Goal: Task Accomplishment & Management: Manage account settings

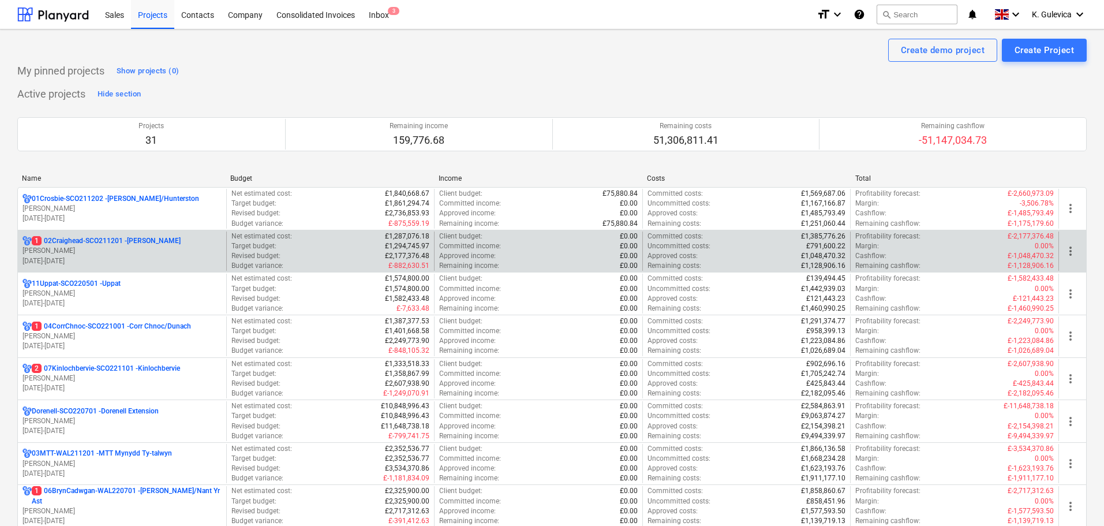
click at [139, 240] on p "1 02Craighead-SCO211201 - [GEOGRAPHIC_DATA]" at bounding box center [106, 241] width 149 height 10
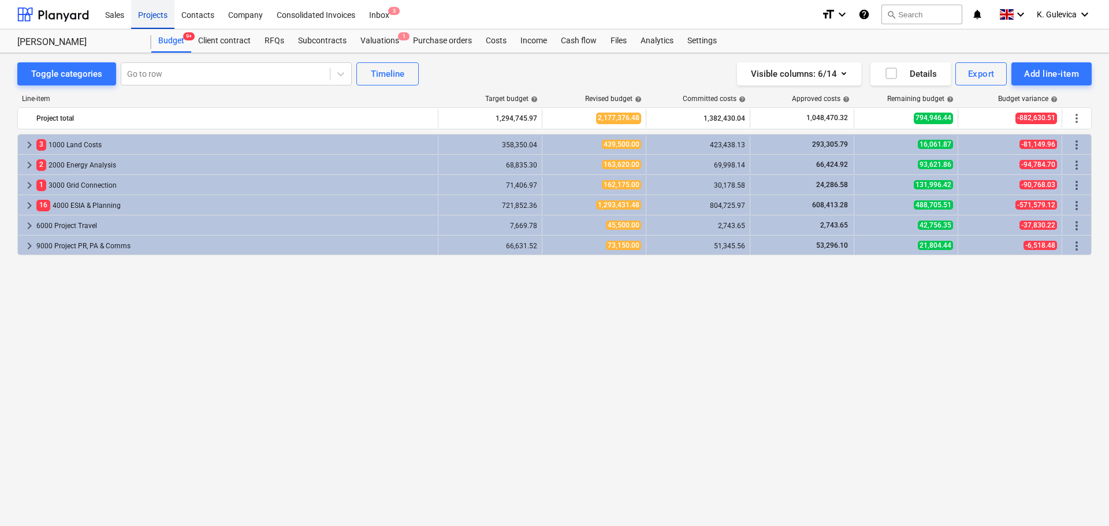
click at [158, 21] on div "Projects" at bounding box center [152, 13] width 43 height 29
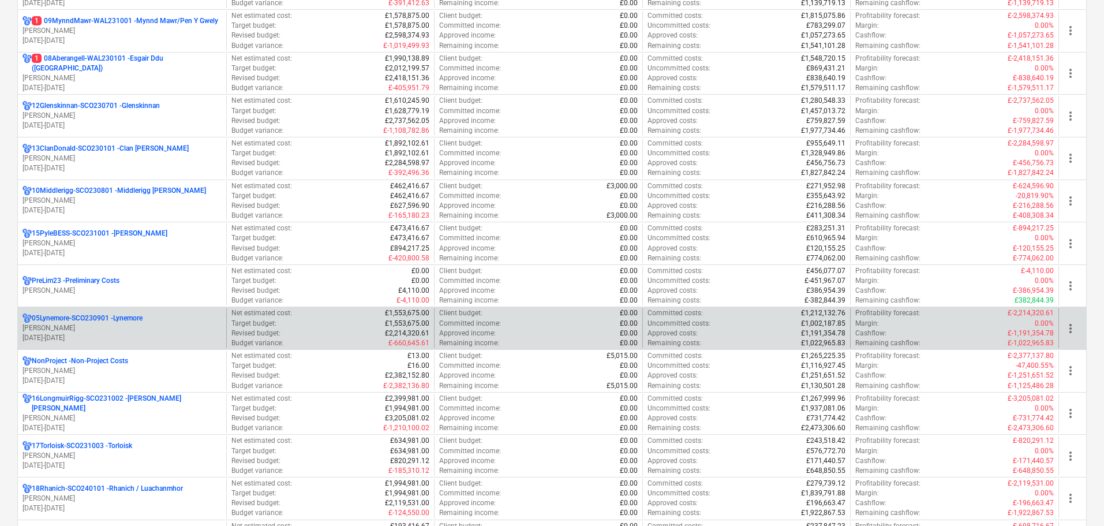
scroll to position [520, 0]
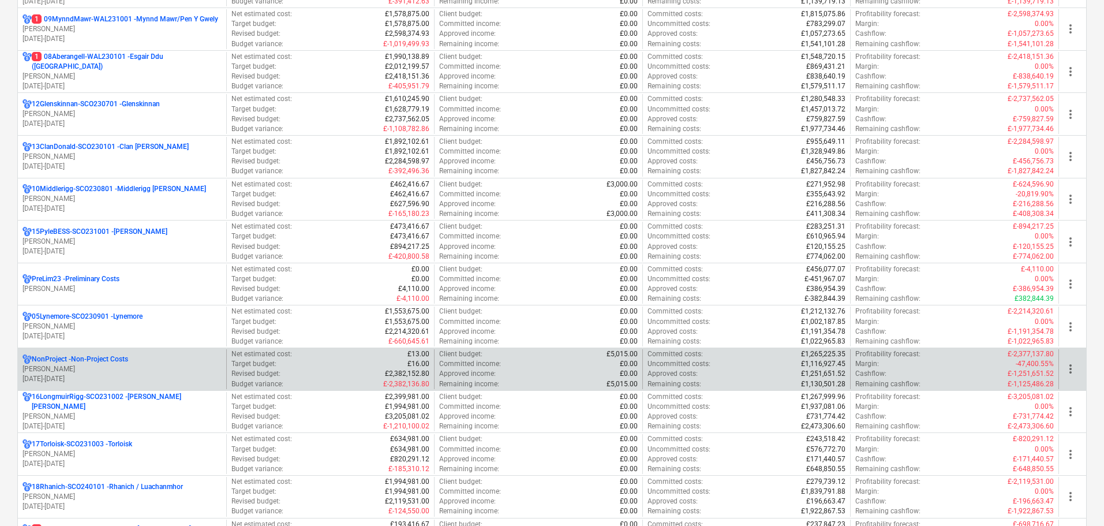
click at [129, 368] on p "[PERSON_NAME]" at bounding box center [122, 369] width 199 height 10
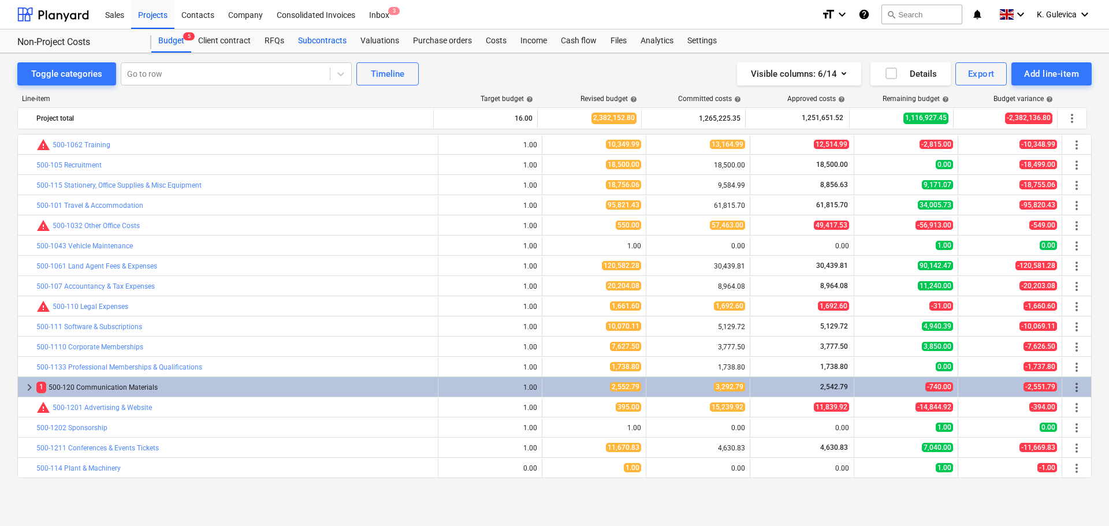
click at [334, 36] on div "Subcontracts" at bounding box center [322, 40] width 62 height 23
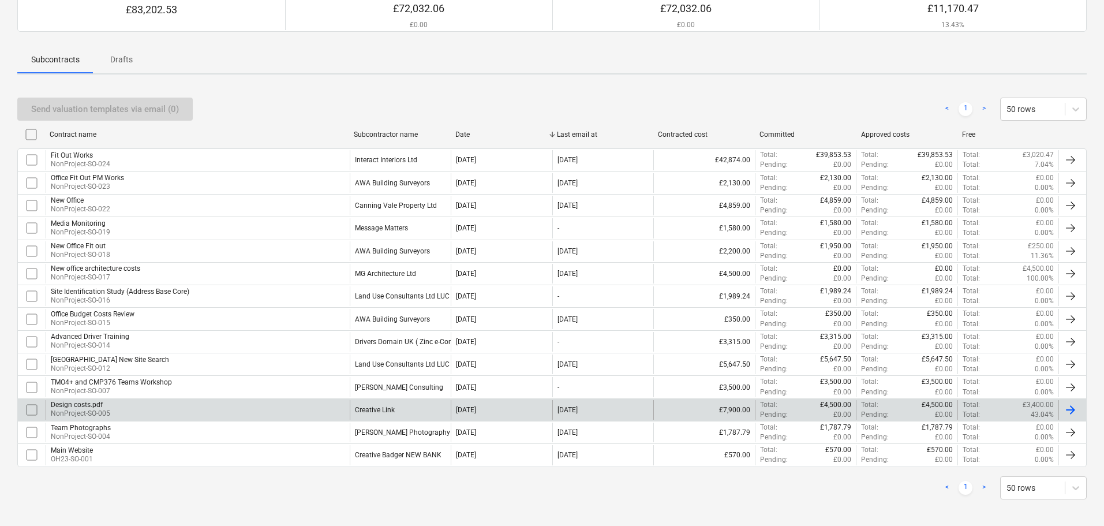
scroll to position [129, 0]
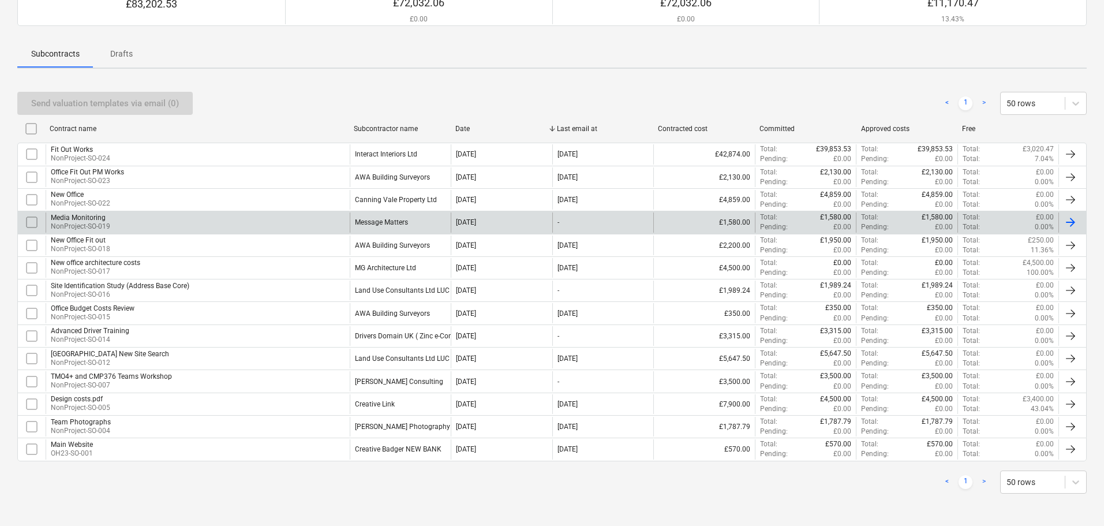
click at [378, 222] on div "Message Matters" at bounding box center [381, 222] width 53 height 8
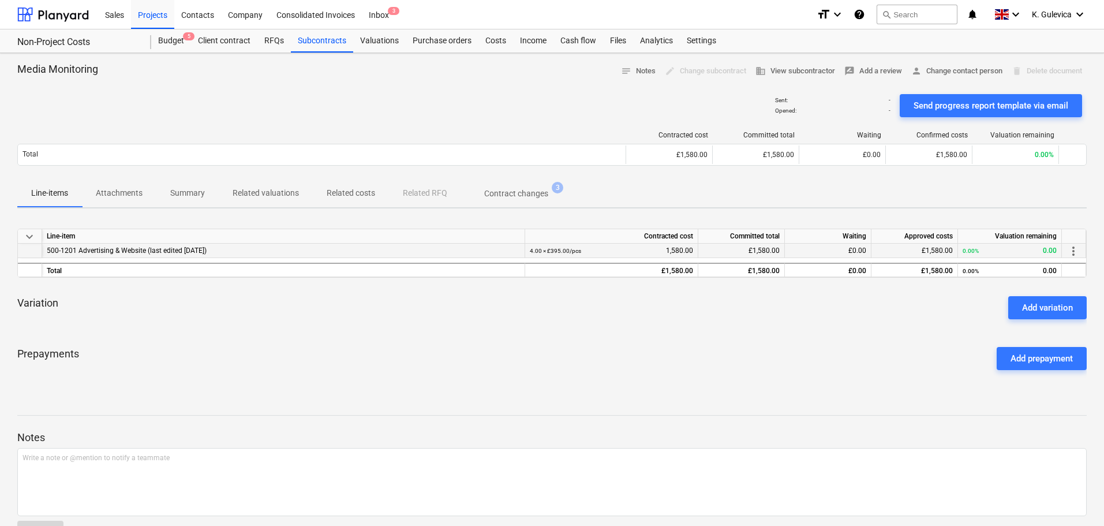
click at [1077, 249] on span "more_vert" at bounding box center [1074, 251] width 14 height 14
click at [1079, 251] on li "Edit" at bounding box center [1082, 251] width 34 height 27
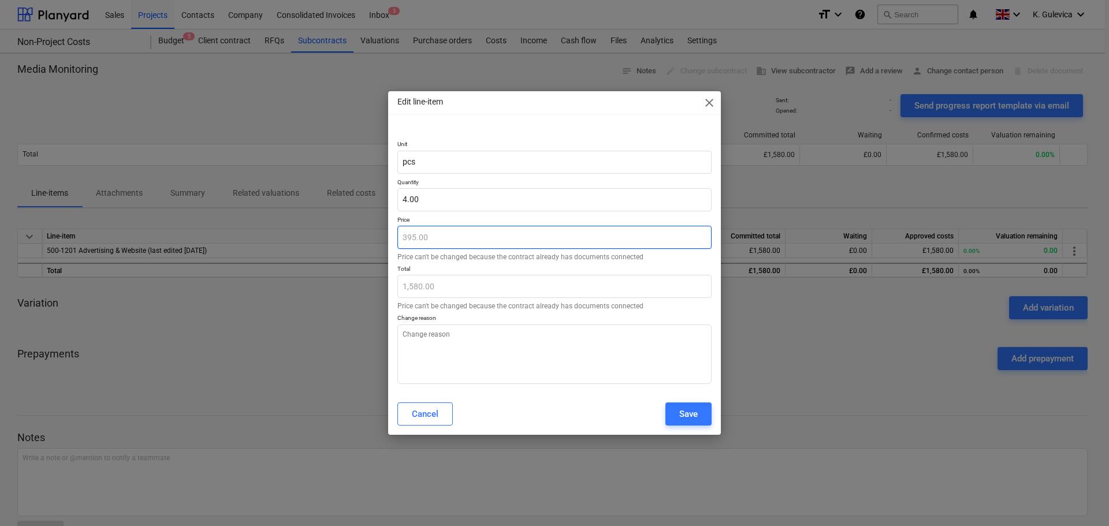
type textarea "x"
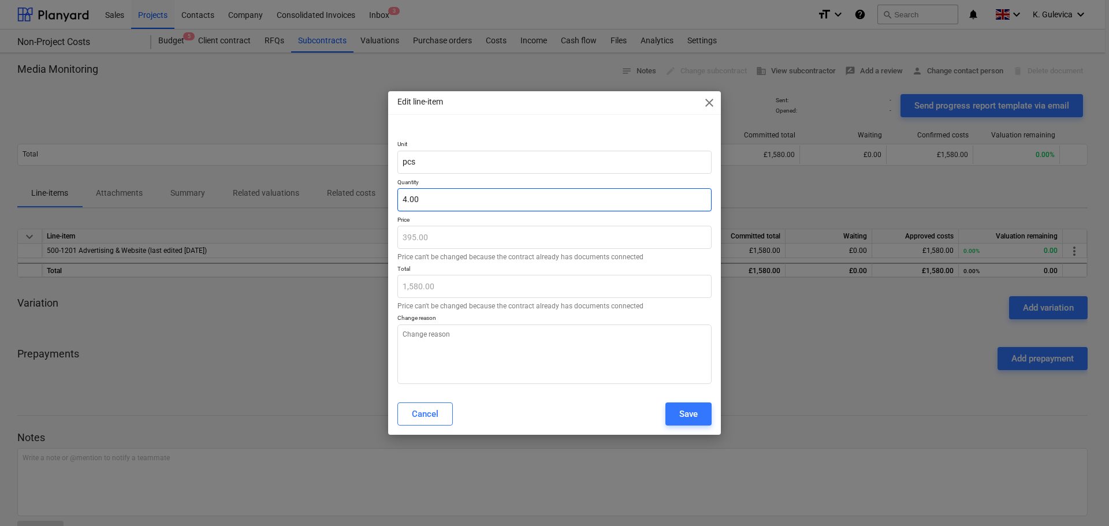
type input "4"
click at [427, 200] on input "4" at bounding box center [554, 199] width 314 height 23
type textarea "x"
type input "0.00"
type input "1"
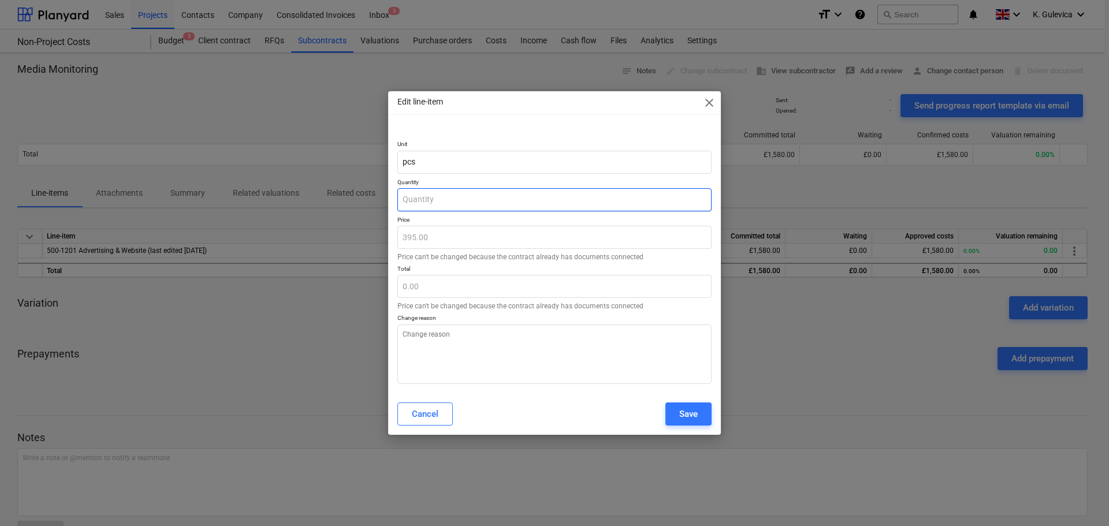
type textarea "x"
type input "395.00"
type input "12"
type textarea "x"
type input "4,740.00"
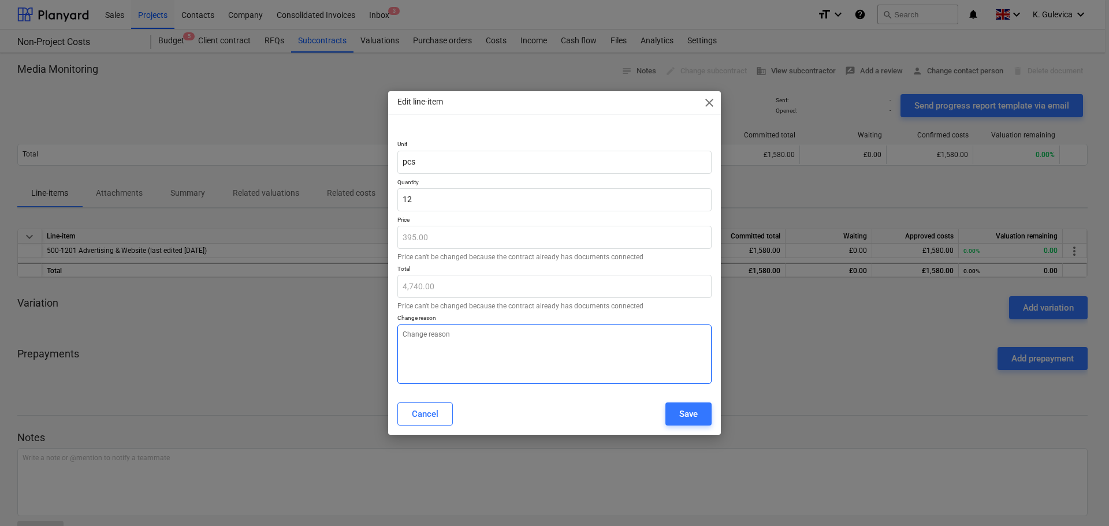
type input "12.00"
type textarea "x"
click at [413, 345] on textarea at bounding box center [554, 353] width 314 height 59
type textarea "T"
type textarea "x"
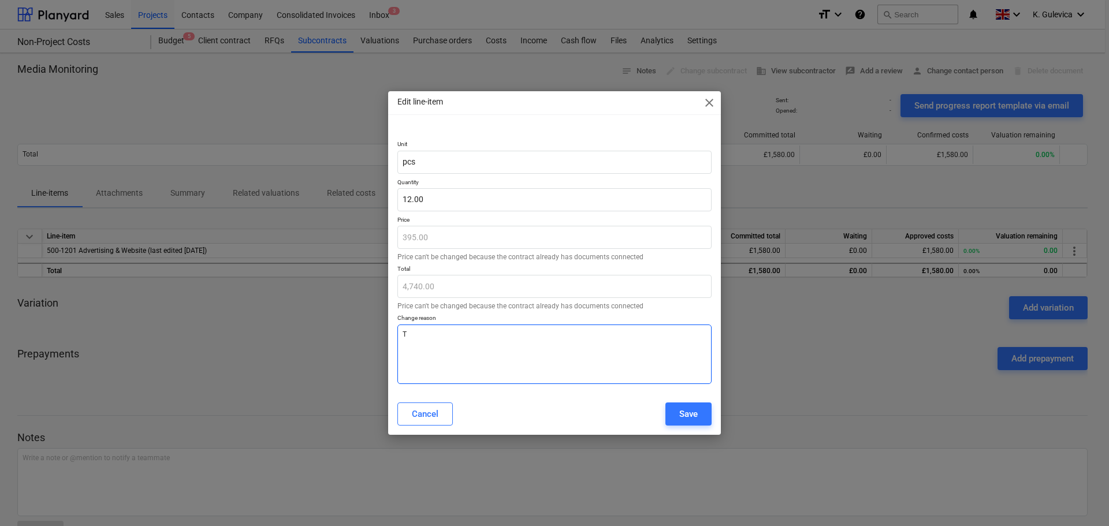
type textarea "To"
type textarea "x"
type textarea "Tot"
type textarea "x"
type textarea "Tota"
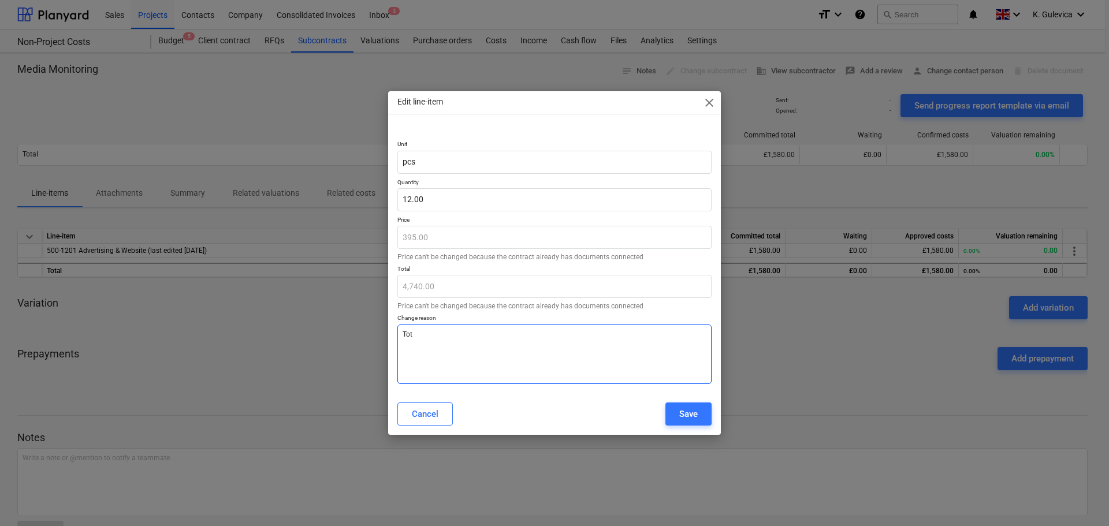
type textarea "x"
type textarea "Total"
type textarea "x"
type textarea "Total"
type textarea "x"
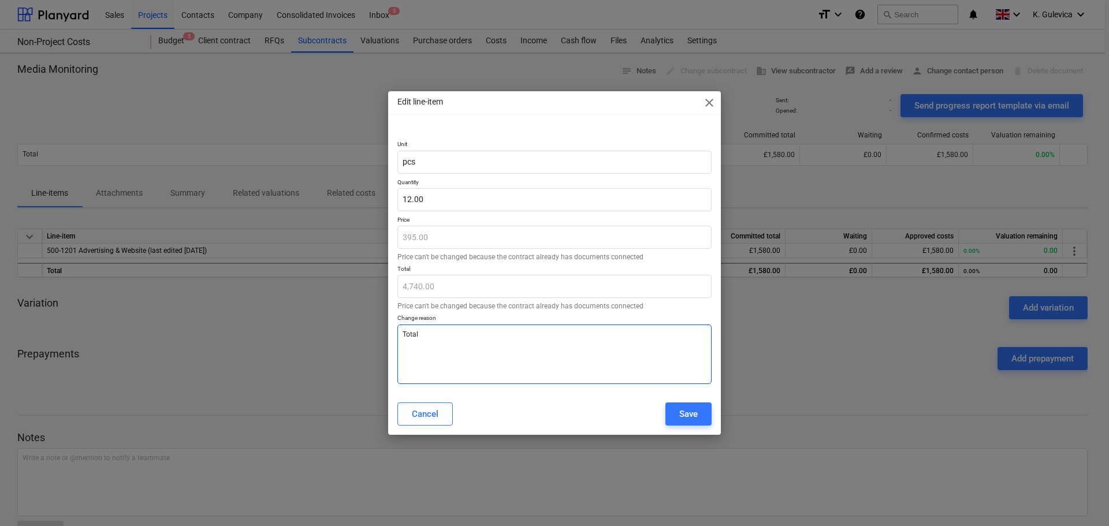
type textarea "Total o"
type textarea "x"
type textarea "Total of"
type textarea "x"
type textarea "Total of"
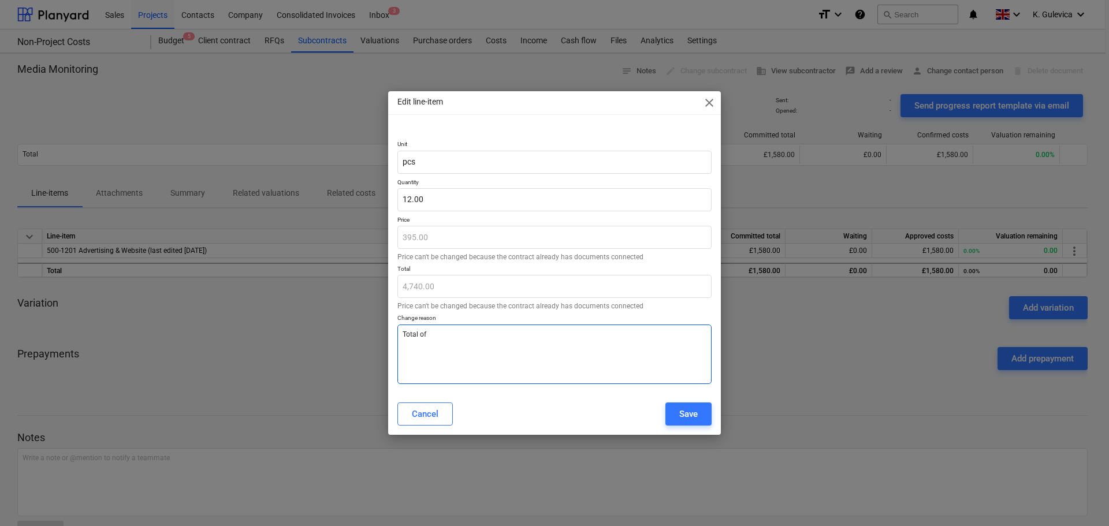
type textarea "x"
type textarea "Total of 1"
type textarea "x"
type textarea "Total of 12"
type textarea "x"
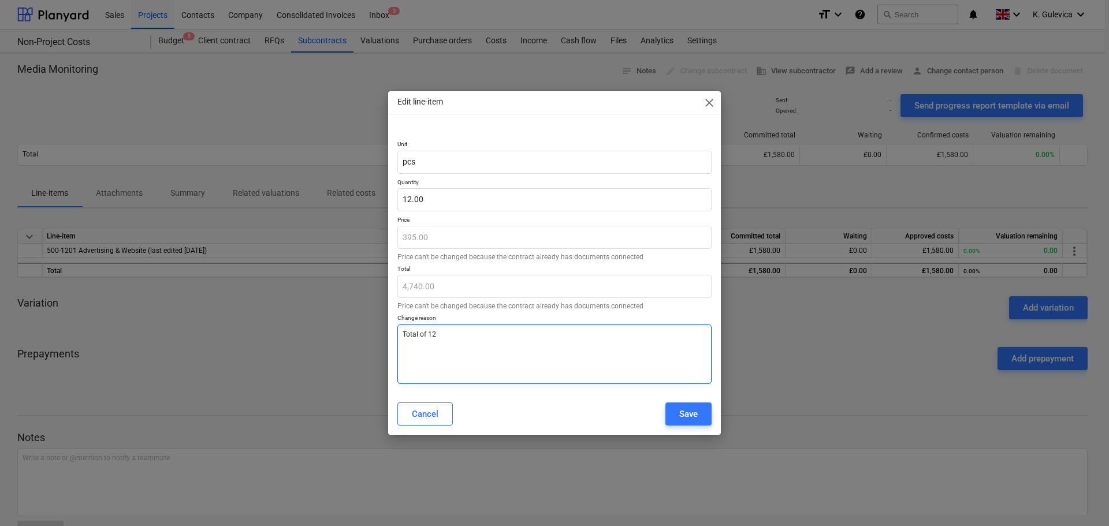
type textarea "Total of 12"
type textarea "x"
type textarea "Total of 12 m"
type textarea "x"
type textarea "Total of 12 mo"
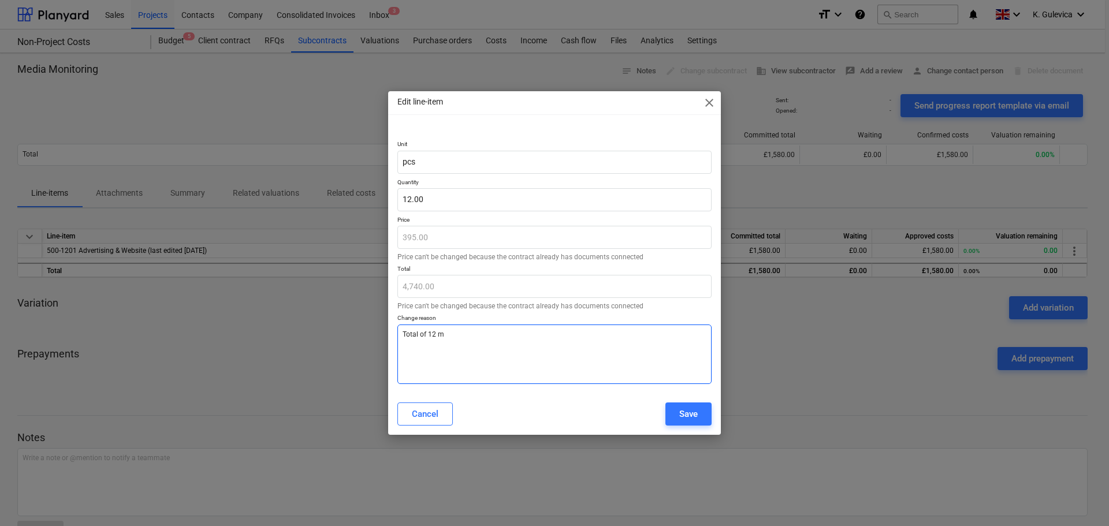
type textarea "x"
type textarea "Total of 12 mon"
type textarea "x"
type textarea "Total of 12 mont"
type textarea "x"
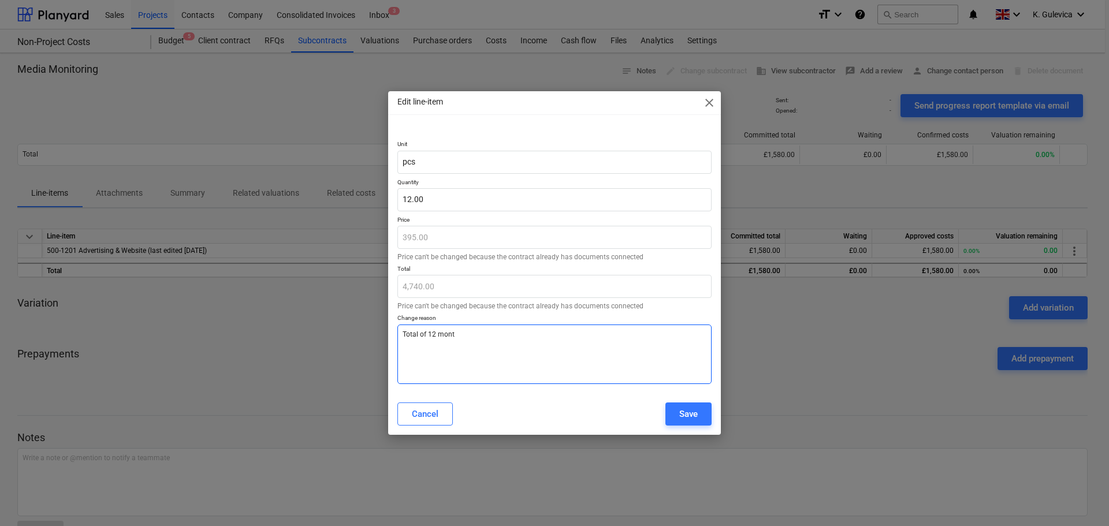
type textarea "Total of 12 month"
type textarea "x"
type textarea "Total of 12 months"
type textarea "x"
type textarea "Total of 12 months,"
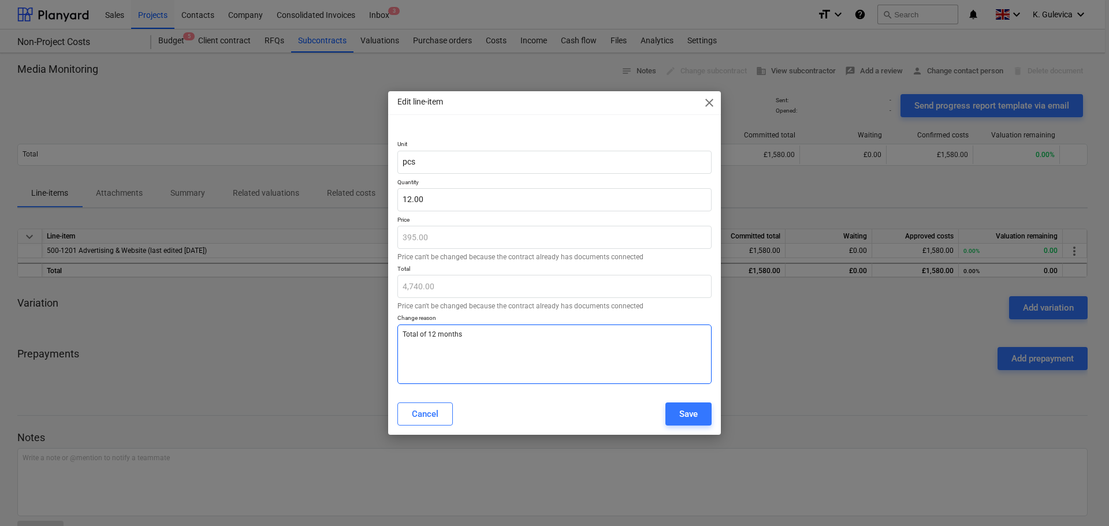
type textarea "x"
type textarea "Total of 12 months,"
type textarea "x"
type textarea "Total of 12 months, a"
type textarea "x"
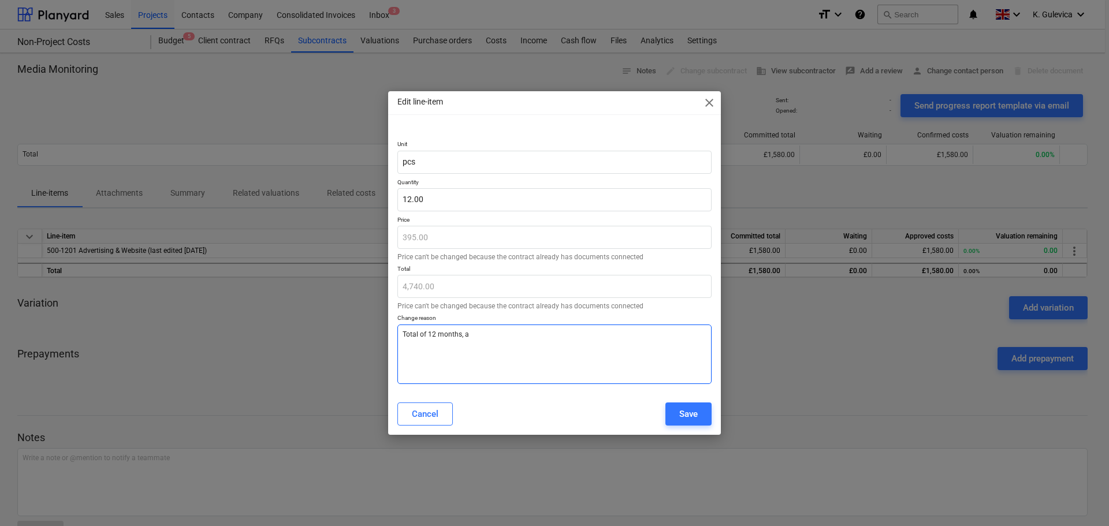
type textarea "Total of 12 months, ap"
type textarea "x"
type textarea "Total of 12 months, app"
type textarea "x"
type textarea "Total of 12 months, appr"
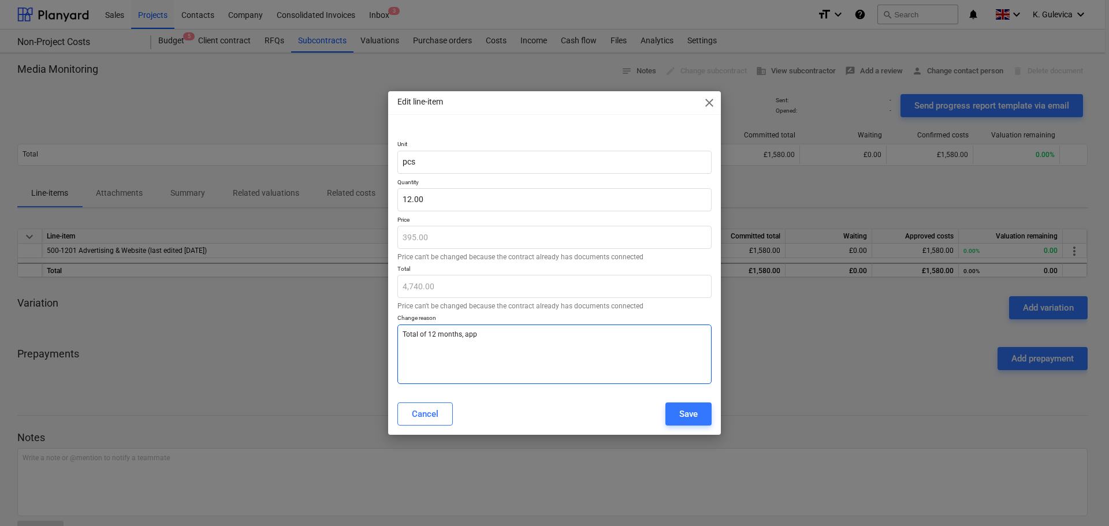
type textarea "x"
type textarea "Total of 12 months, appro"
type textarea "x"
type textarea "Total of 12 months, approv"
type textarea "x"
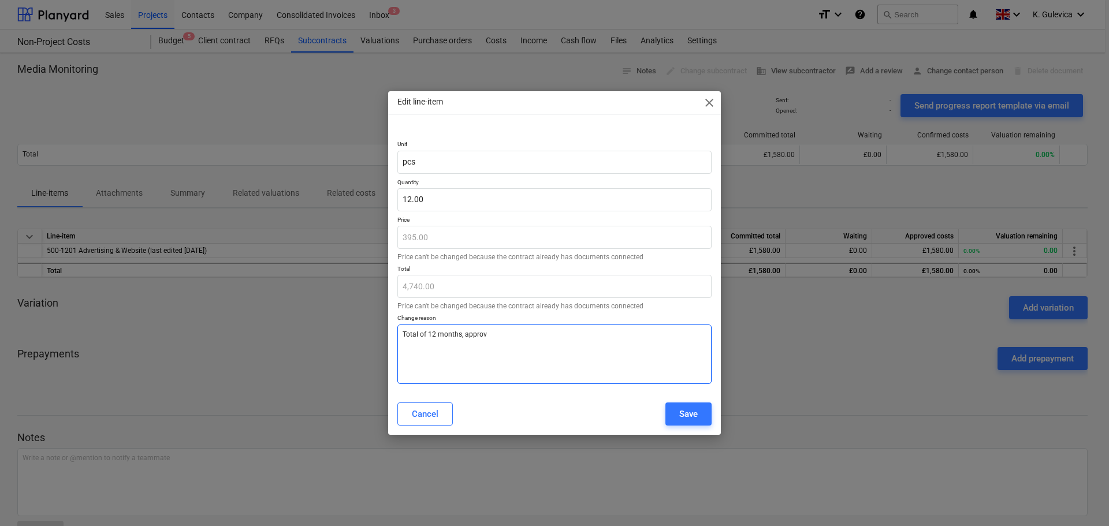
type textarea "Total of 12 months, approve"
type textarea "x"
type textarea "Total of 12 months, approved"
type textarea "x"
type textarea "Total of 12 months, approved"
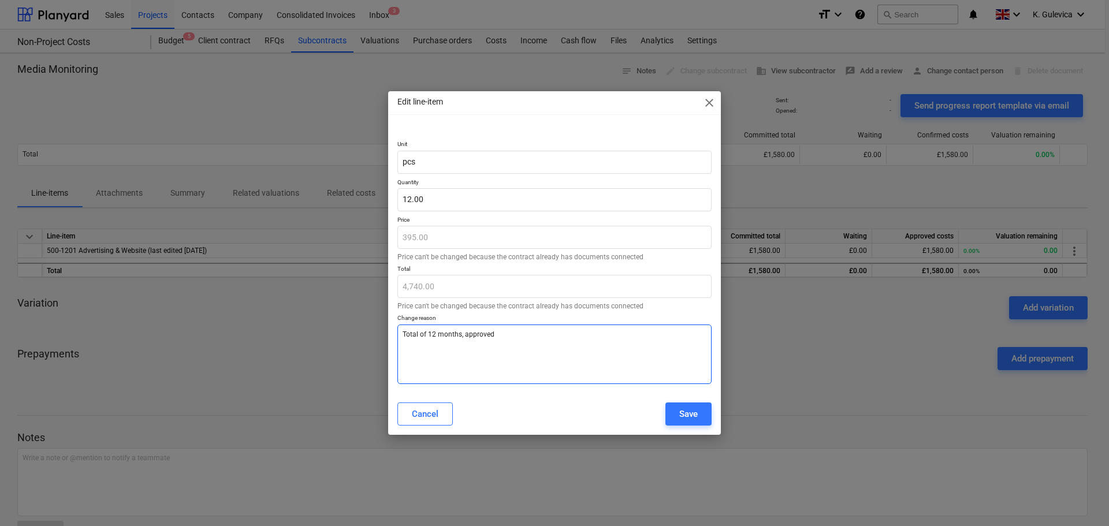
type textarea "x"
type textarea "Total of 12 months, approved b"
type textarea "x"
type textarea "Total of 12 months, approved by"
type textarea "x"
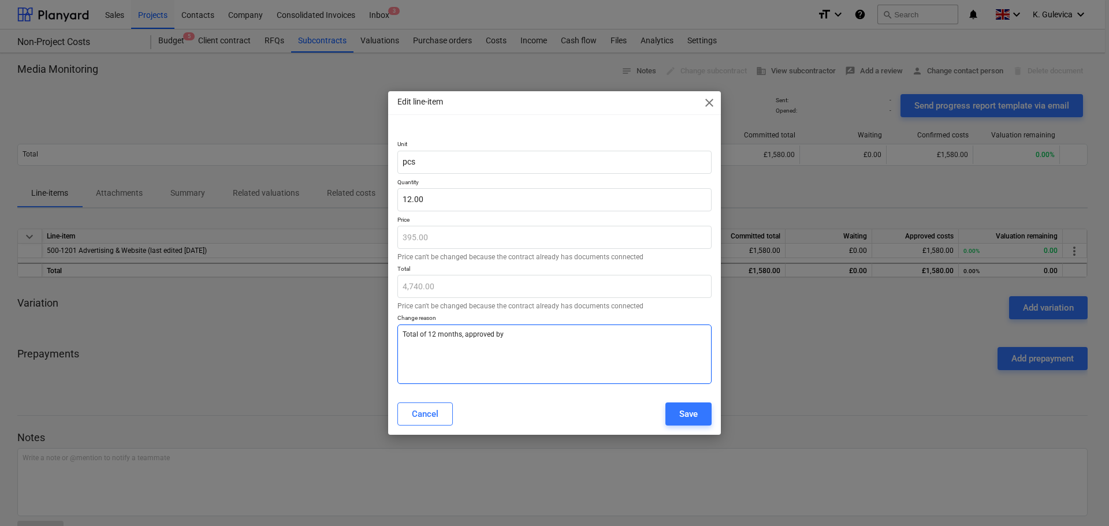
type textarea "Total of 12 months, approved by"
type textarea "x"
type textarea "Total of 12 months, approved by V"
type textarea "x"
type textarea "Total of 12 months, approved by"
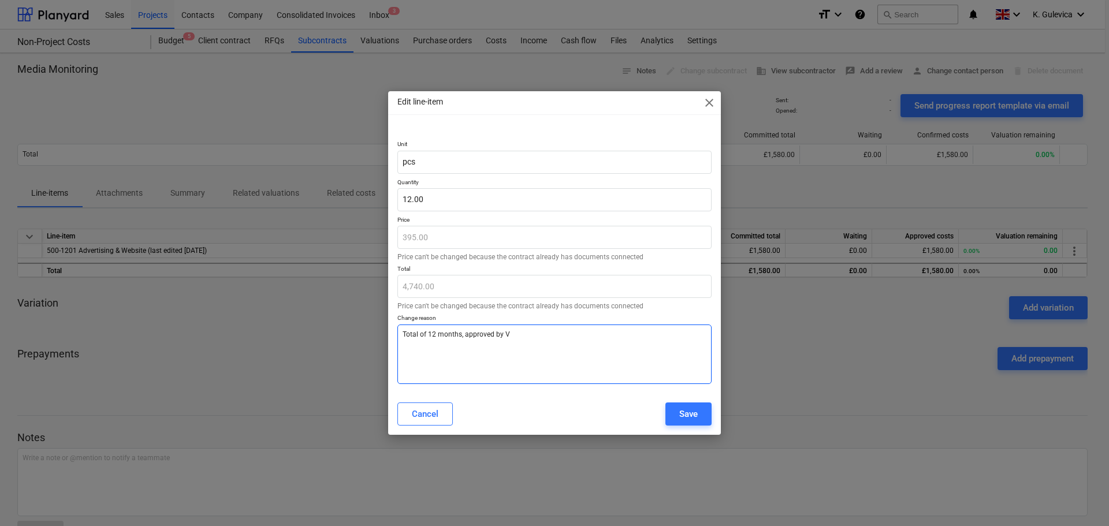
type textarea "x"
type textarea "Total of 12 months, approved by C"
type textarea "x"
type textarea "Total of 12 months, approved by Co"
type textarea "x"
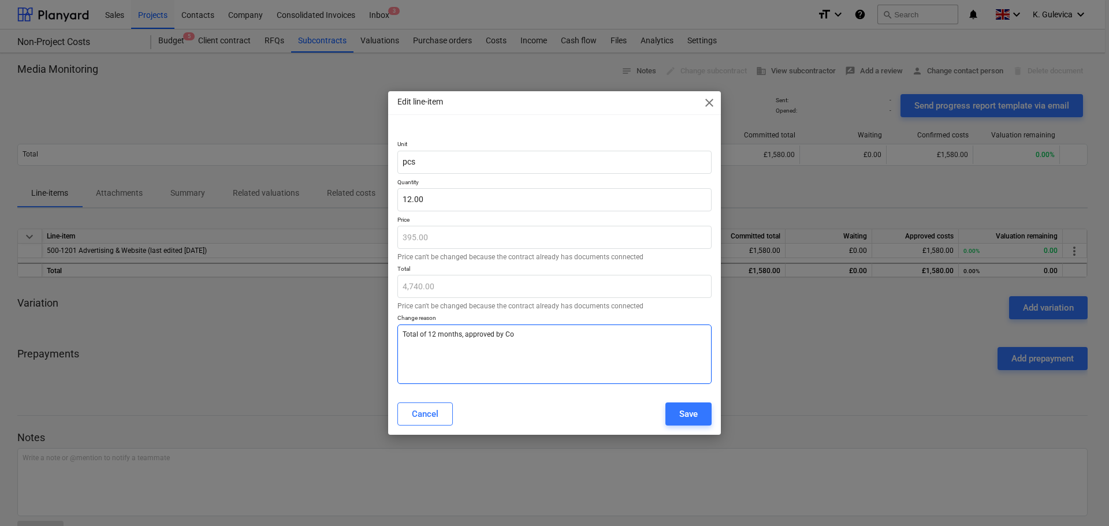
type textarea "Total of 12 months, approved by Col"
type textarea "x"
type textarea "Total of 12 months, approved by [PERSON_NAME]"
type textarea "x"
type textarea "Total of 12 months, approved by [PERSON_NAME]"
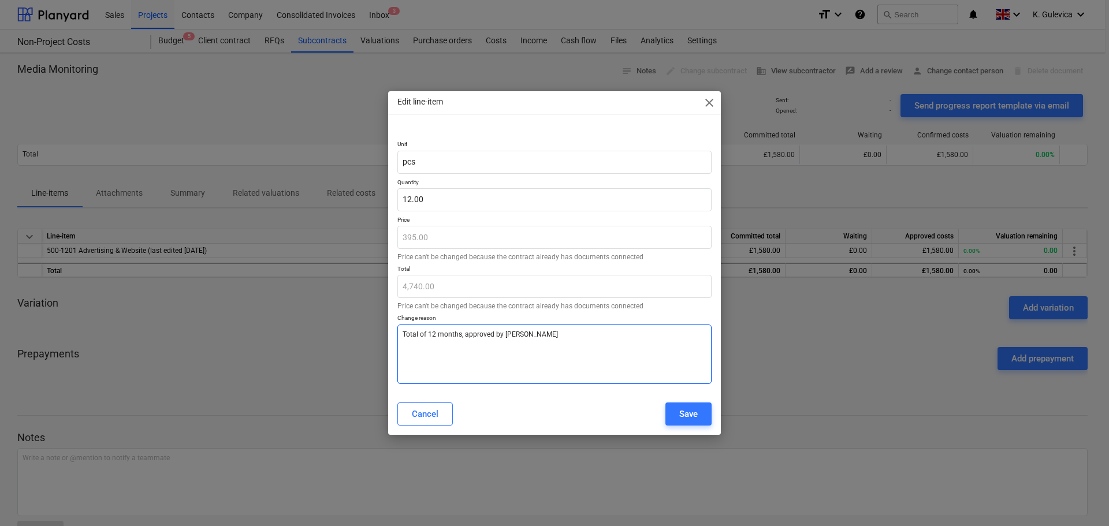
type textarea "x"
type textarea "Total of 12 months, approved by [PERSON_NAME]"
type textarea "x"
type textarea "Total of 12 months, approved by [PERSON_NAME]"
type textarea "x"
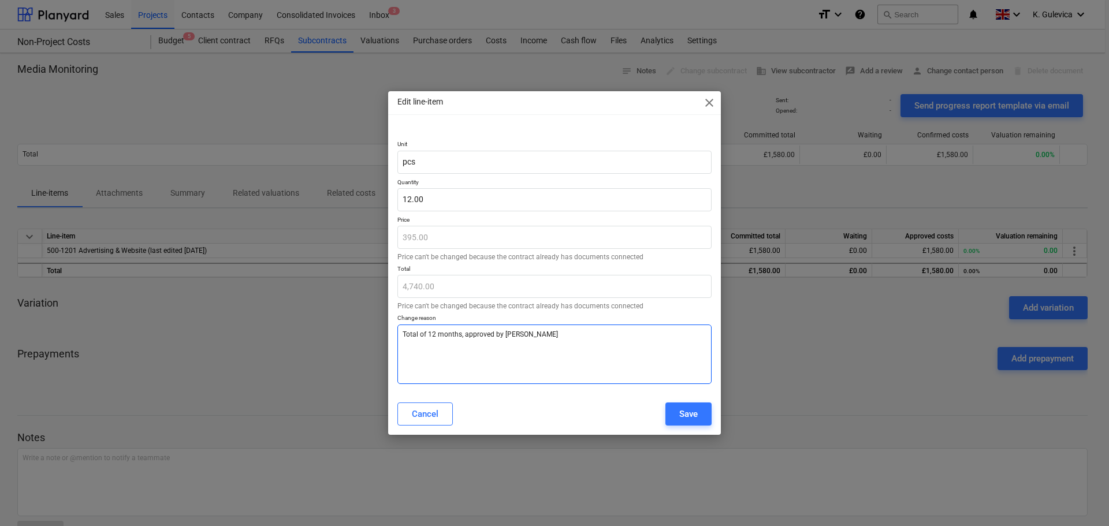
click at [427, 334] on textarea "Total of 12 months, approved by [PERSON_NAME]" at bounding box center [554, 353] width 314 height 59
type textarea "Total of12 months, approved by [PERSON_NAME]"
type textarea "x"
type textarea "Total o12 months, approved by [PERSON_NAME]"
type textarea "x"
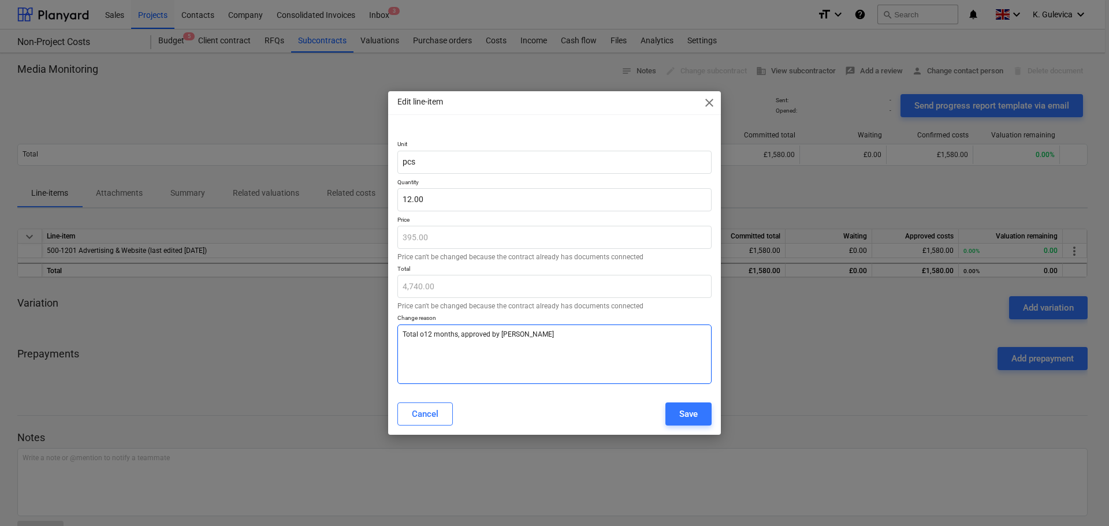
type textarea "Total 12 months, approved by [PERSON_NAME]"
type textarea "x"
type textarea "Total S12 months, approved by [PERSON_NAME]"
type textarea "x"
type textarea "Total SO12 months, approved by [PERSON_NAME]"
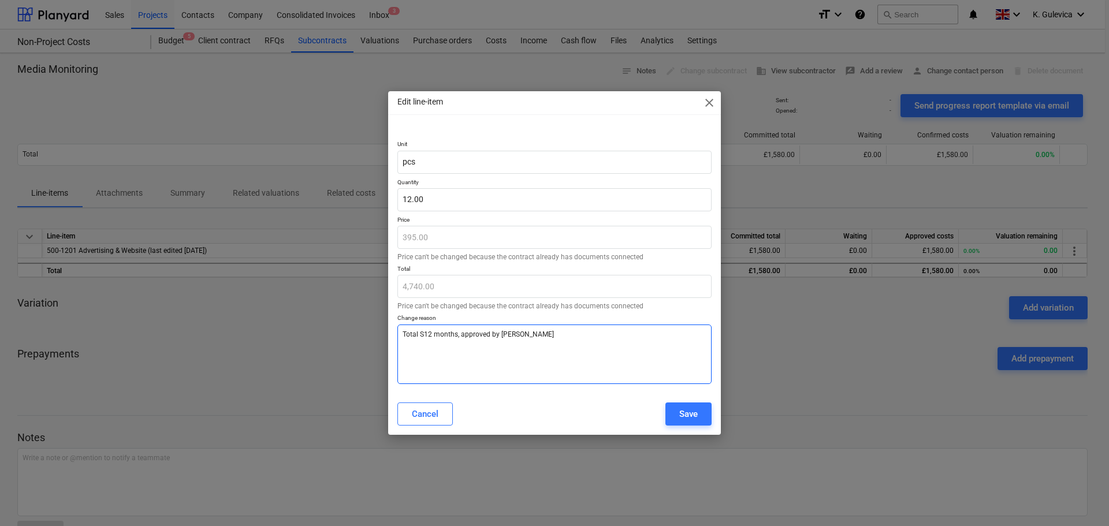
type textarea "x"
type textarea "Total SO 12 months, approved by [PERSON_NAME]"
type textarea "x"
type textarea "Total SO f12 months, approved by [PERSON_NAME]"
type textarea "x"
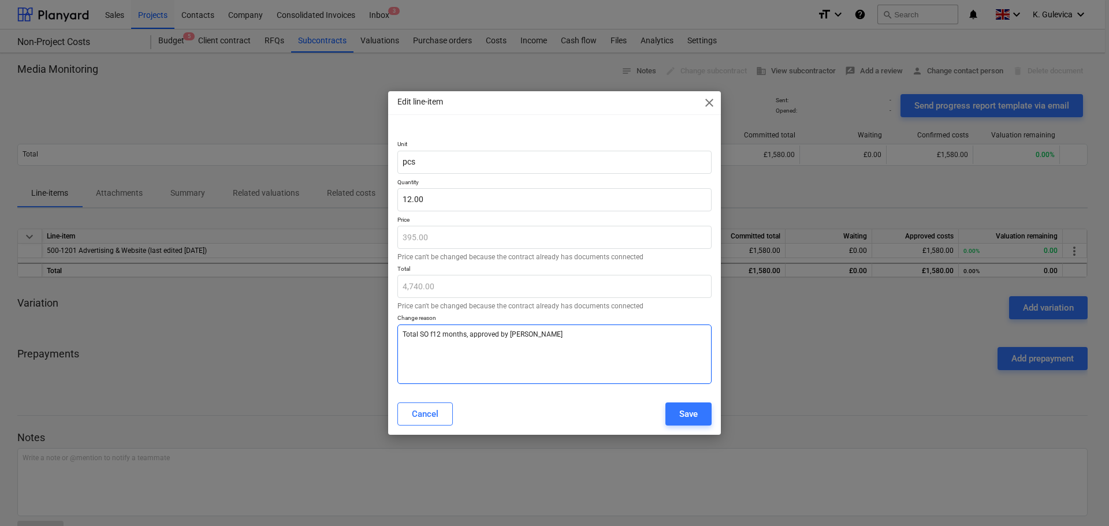
type textarea "Total SO fo12 months, approved by [PERSON_NAME]"
type textarea "x"
type textarea "Total SO for12 months, approved by [PERSON_NAME]"
type textarea "x"
type textarea "Total SO for 12 months, approved by [PERSON_NAME]"
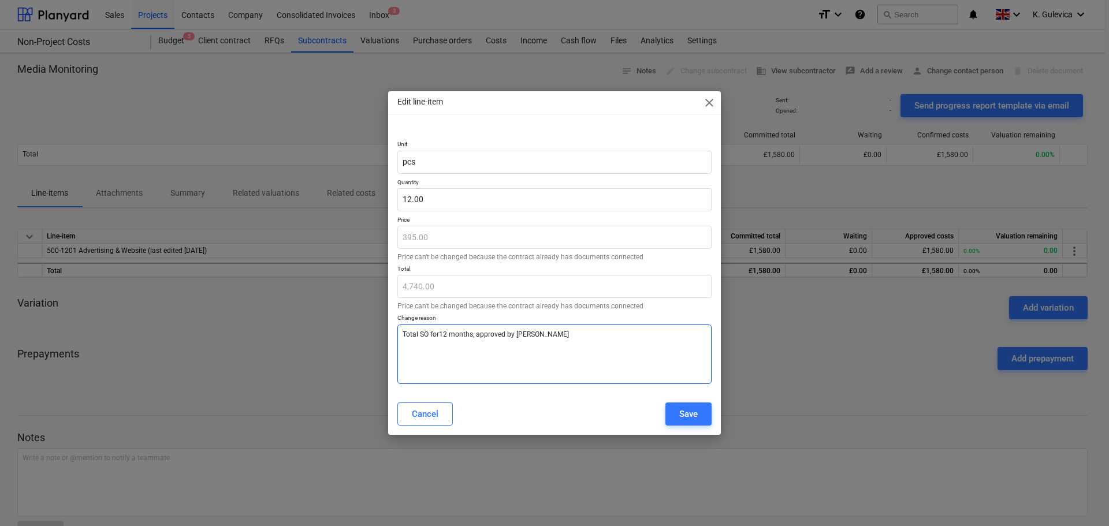
type textarea "x"
type textarea "Total SO for 12 months, approved by [PERSON_NAME]"
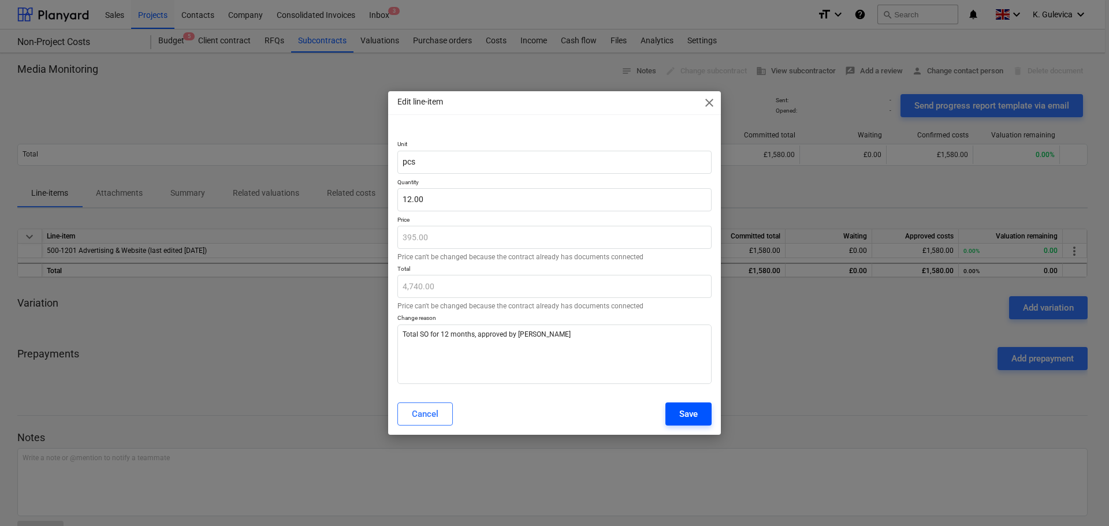
click at [693, 415] on div "Save" at bounding box center [688, 413] width 18 height 15
type textarea "x"
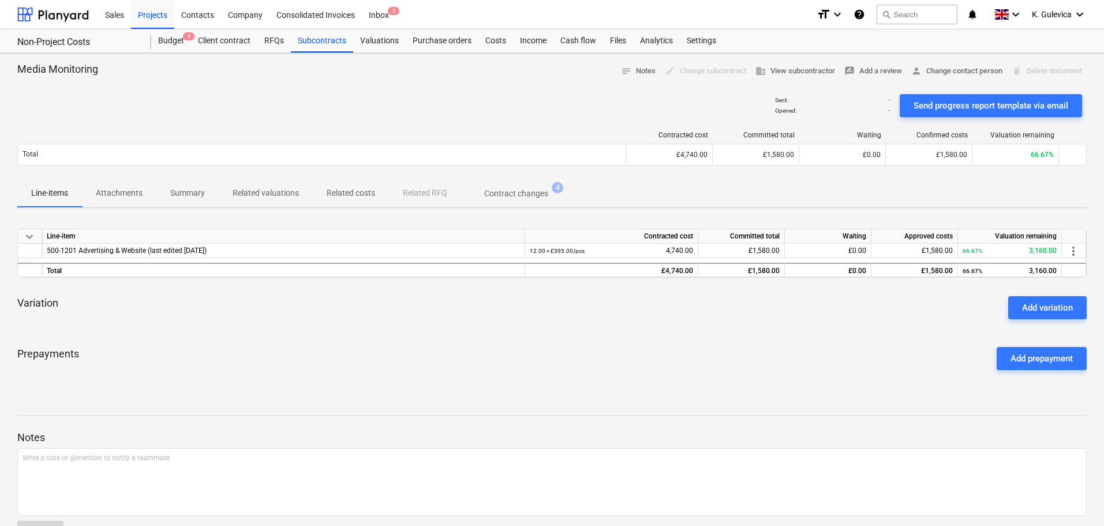
click at [357, 196] on p "Related costs" at bounding box center [351, 193] width 48 height 12
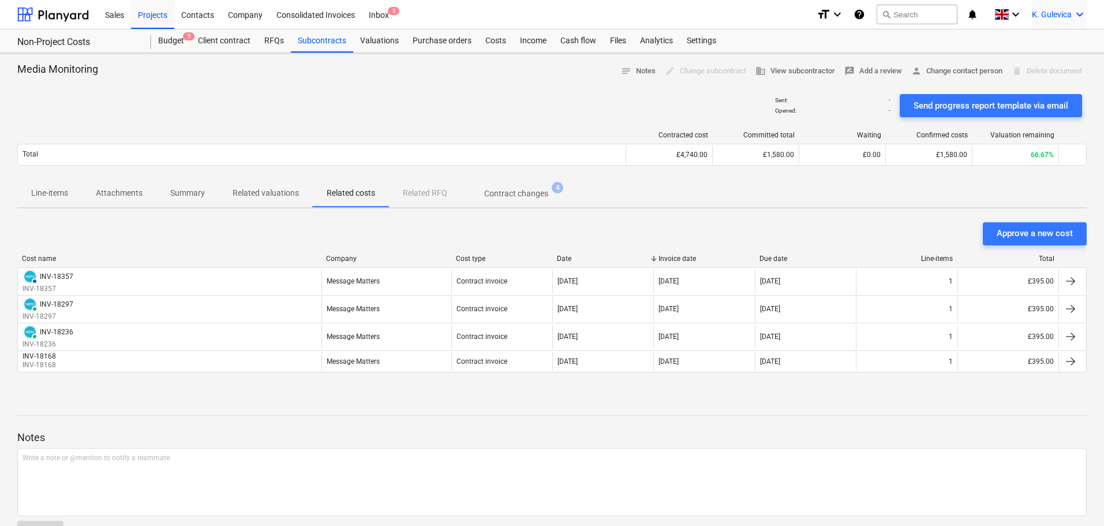
click at [1045, 13] on span "K. Gulevica" at bounding box center [1052, 14] width 40 height 9
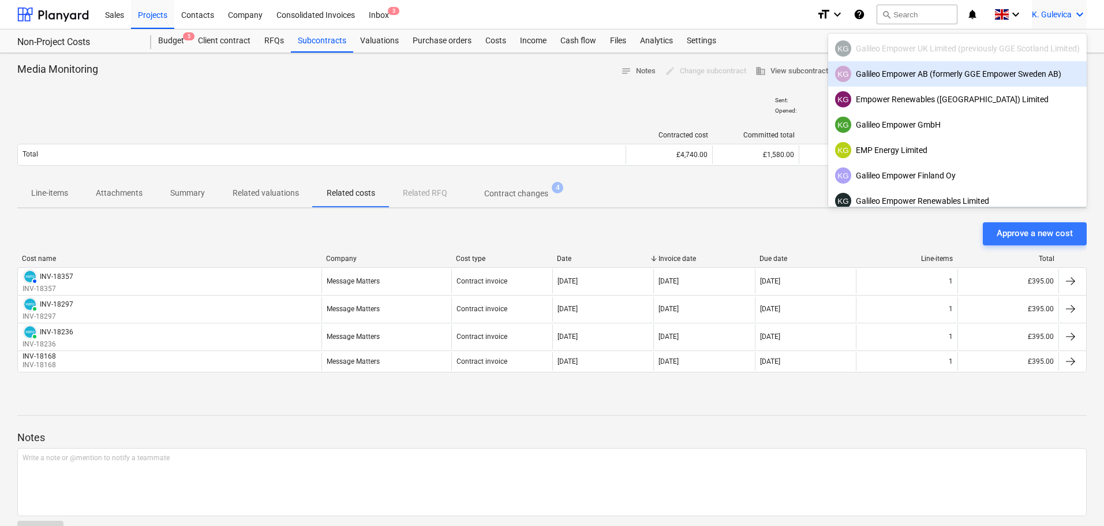
click at [892, 72] on div "KG Galileo Empower AB (formerly GGE Empower Sweden AB)" at bounding box center [957, 74] width 245 height 16
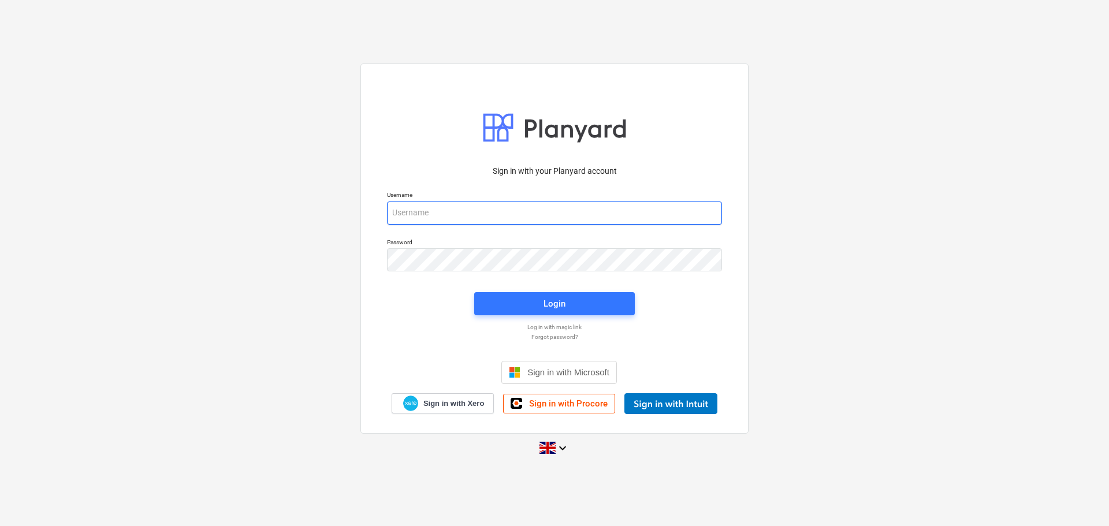
type input "[EMAIL_ADDRESS][DOMAIN_NAME]"
